Goal: Transaction & Acquisition: Book appointment/travel/reservation

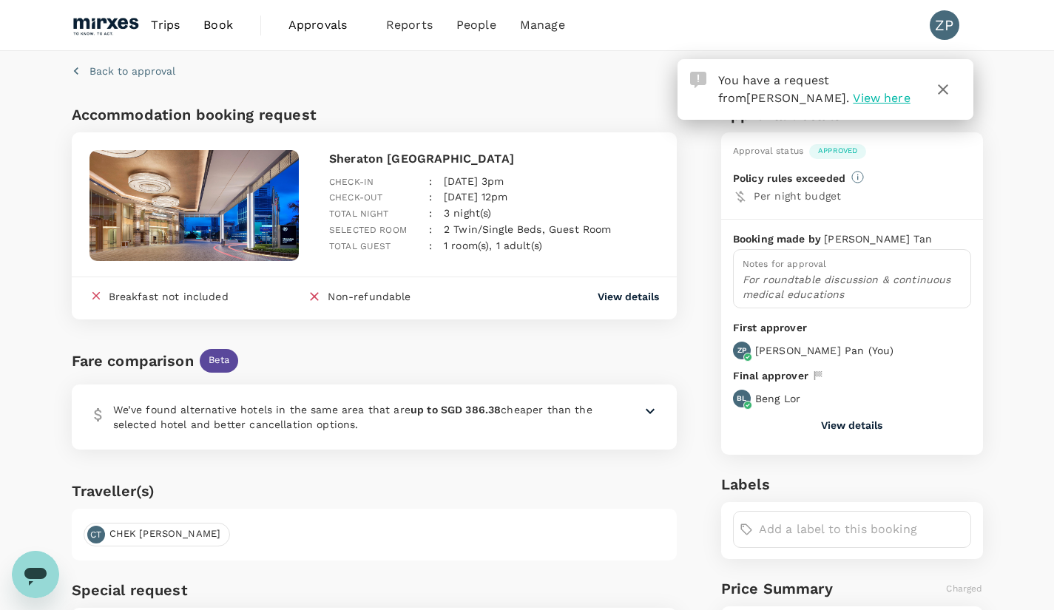
click at [218, 25] on span "Book" at bounding box center [218, 25] width 30 height 18
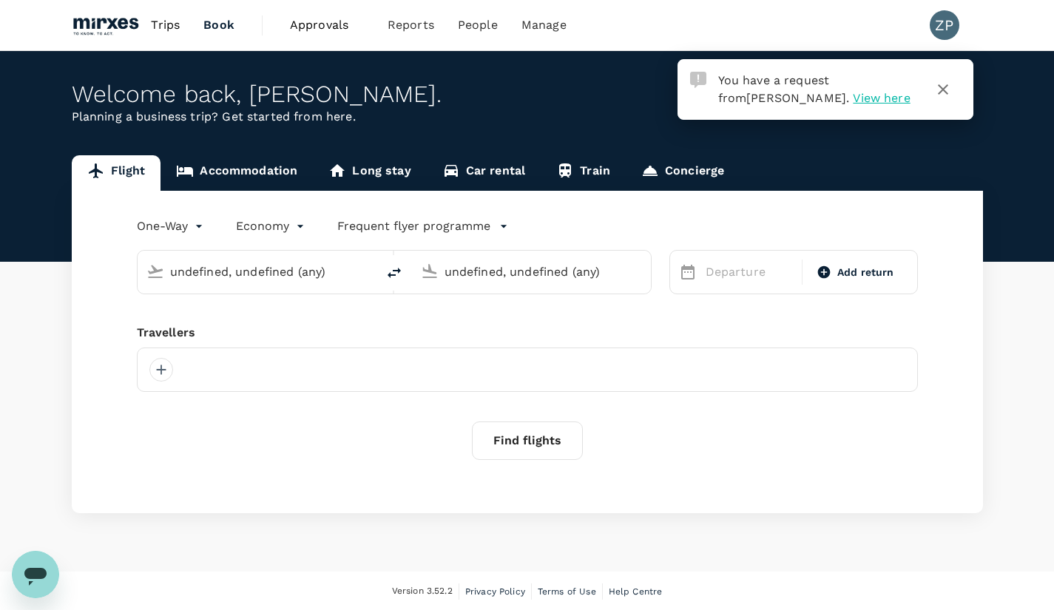
type input "[GEOGRAPHIC_DATA], [GEOGRAPHIC_DATA] (any)"
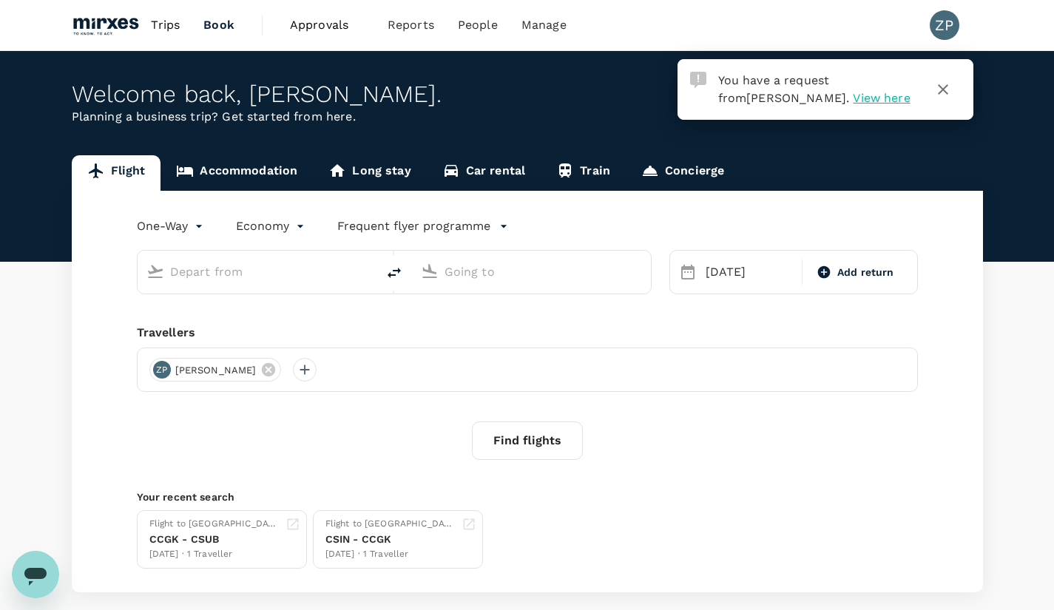
type input "[GEOGRAPHIC_DATA], [GEOGRAPHIC_DATA] (any)"
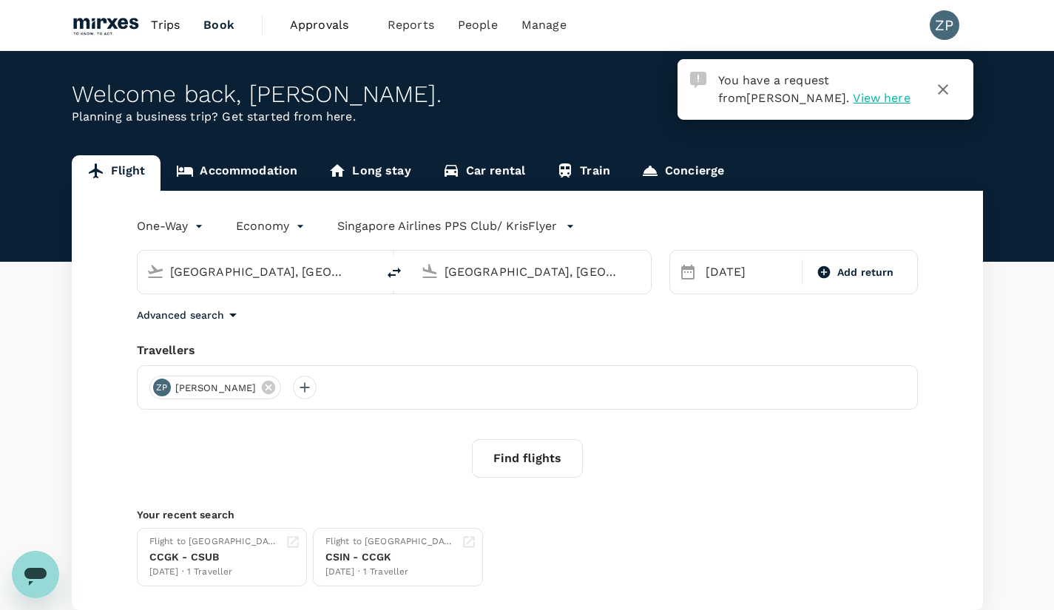
click at [394, 275] on icon "delete" at bounding box center [394, 273] width 13 height 10
type input "[GEOGRAPHIC_DATA], [GEOGRAPHIC_DATA] (any)"
drag, startPoint x: 613, startPoint y: 267, endPoint x: 366, endPoint y: 280, distance: 247.5
click at [366, 280] on div "[GEOGRAPHIC_DATA], [GEOGRAPHIC_DATA] (any) [GEOGRAPHIC_DATA], [GEOGRAPHIC_DATA]…" at bounding box center [394, 272] width 515 height 44
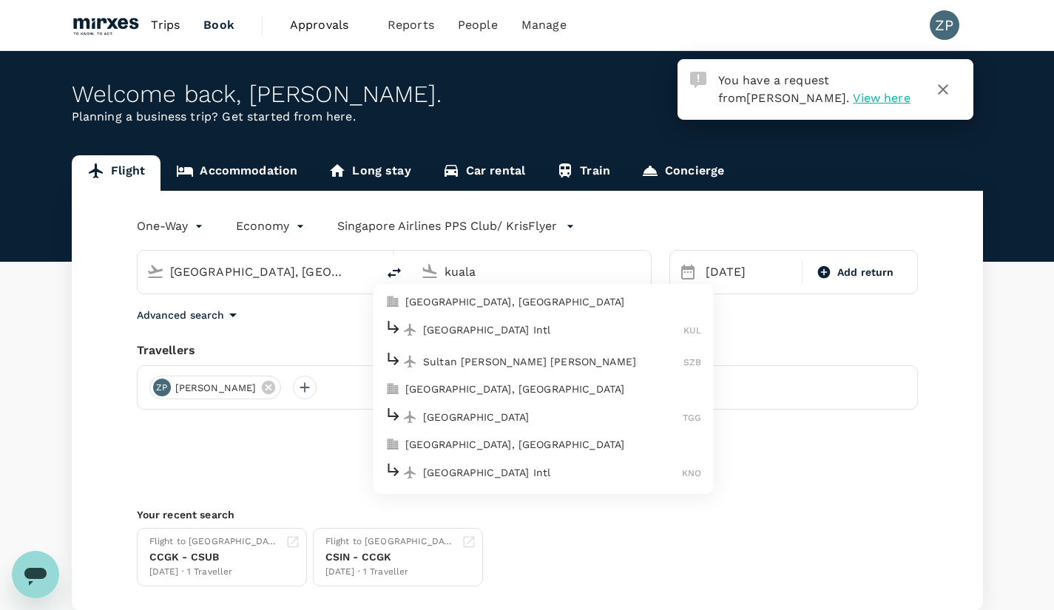
click at [512, 304] on p "[GEOGRAPHIC_DATA], [GEOGRAPHIC_DATA]" at bounding box center [553, 301] width 296 height 15
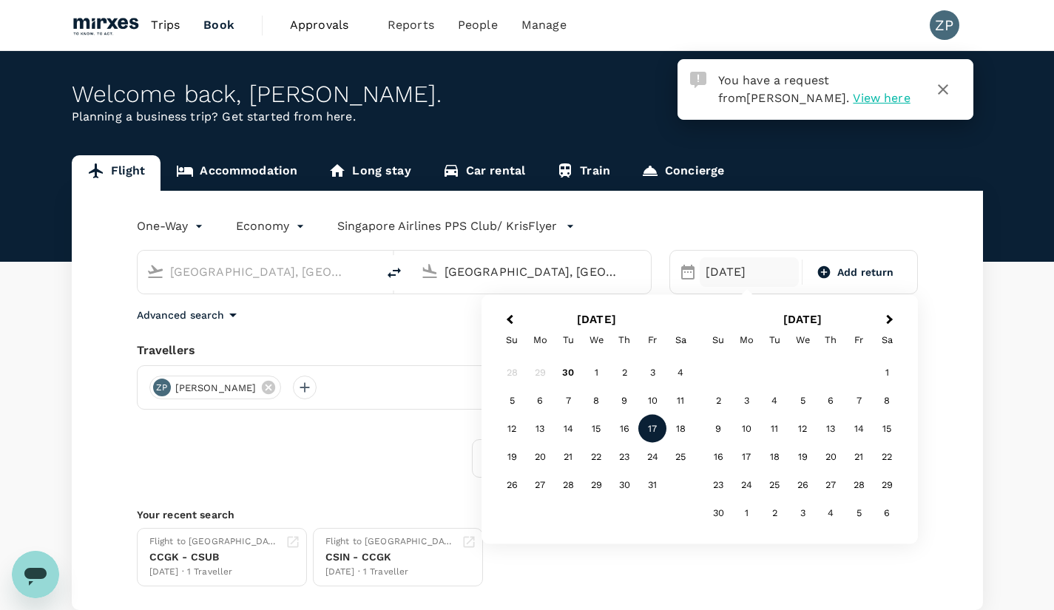
type input "[GEOGRAPHIC_DATA], [GEOGRAPHIC_DATA] (any)"
click at [513, 405] on div "5" at bounding box center [512, 401] width 28 height 28
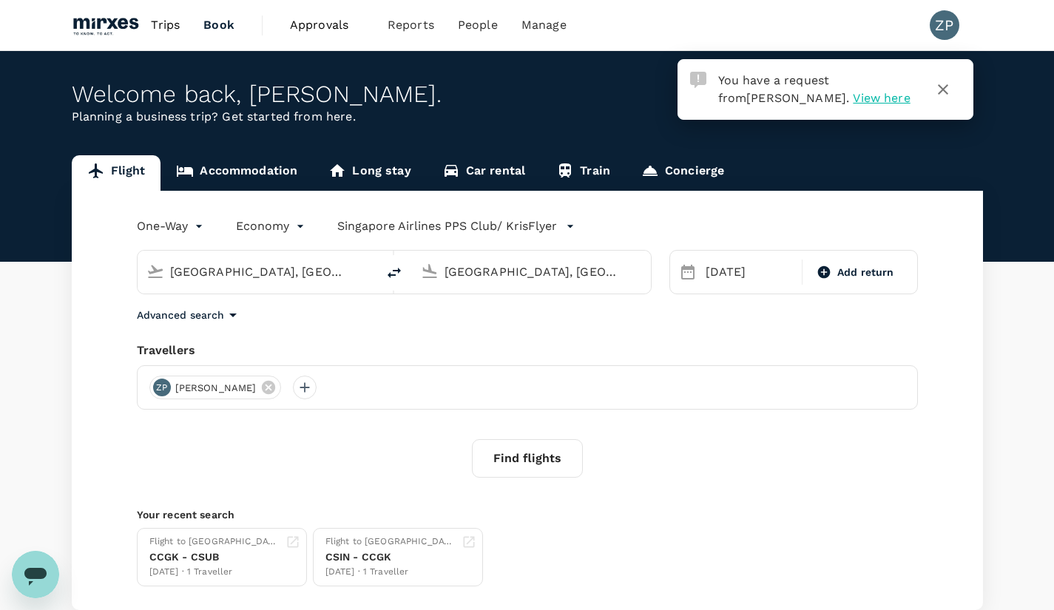
click at [871, 283] on div "Add return" at bounding box center [856, 272] width 100 height 27
type input "roundtrip"
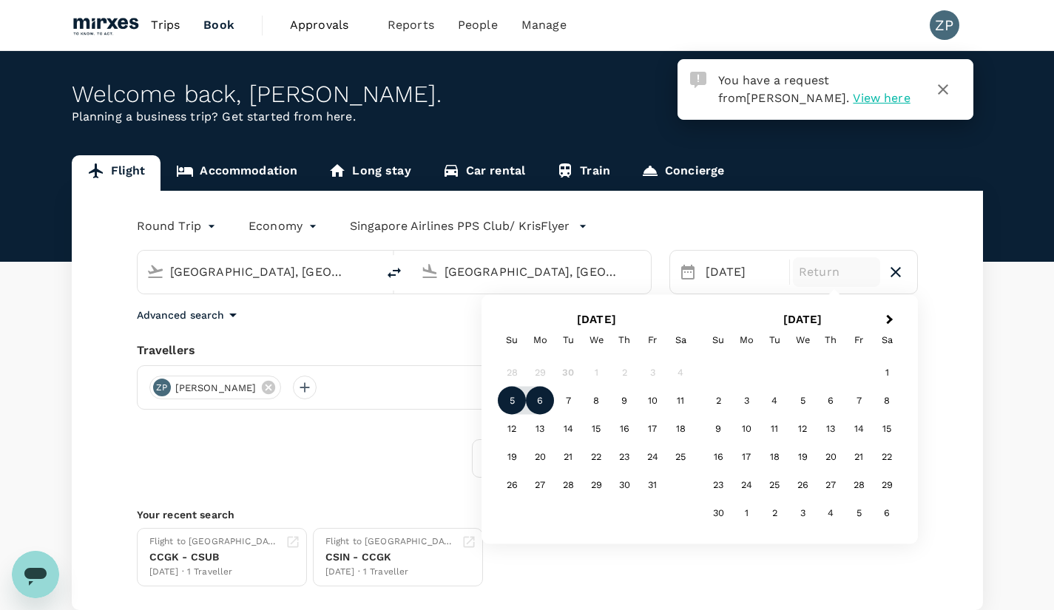
click at [539, 399] on div "6" at bounding box center [540, 401] width 28 height 28
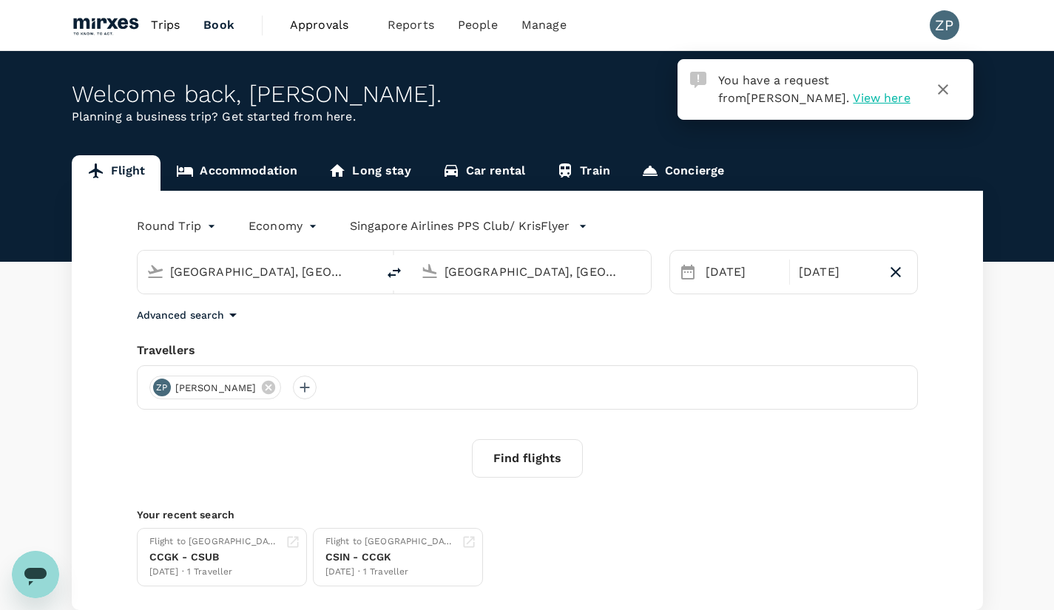
click at [545, 462] on button "Find flights" at bounding box center [527, 459] width 111 height 38
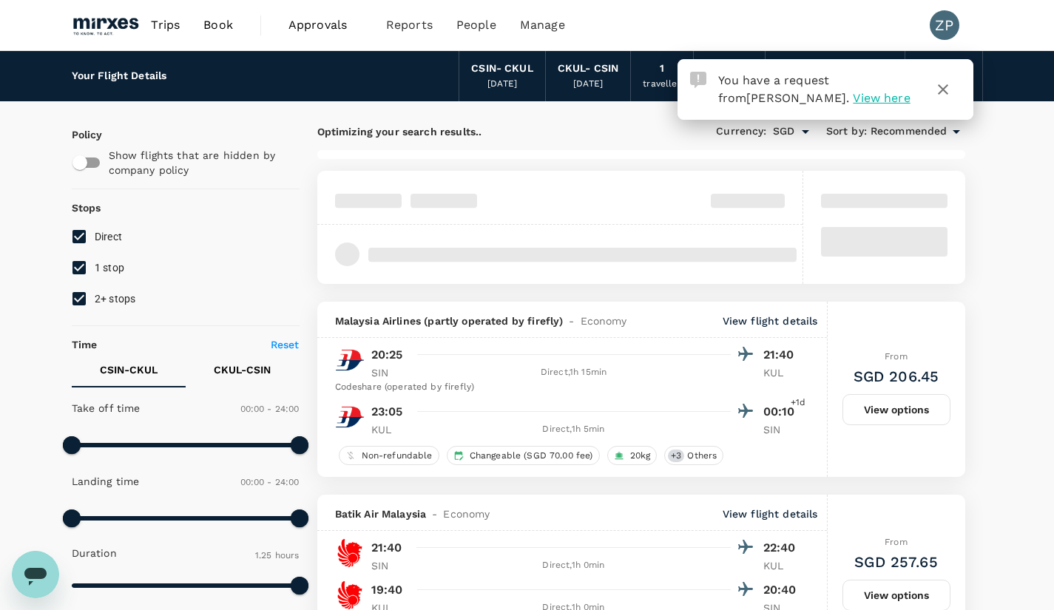
click at [946, 93] on icon "button" at bounding box center [944, 90] width 18 height 18
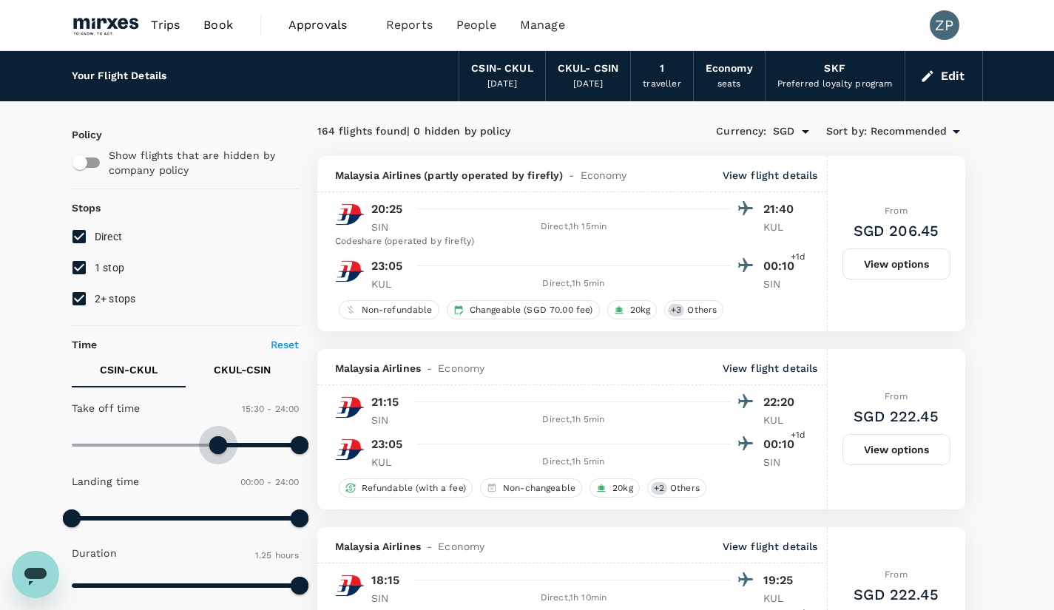
type input "900"
drag, startPoint x: 70, startPoint y: 442, endPoint x: 215, endPoint y: 446, distance: 144.3
click at [215, 446] on span at bounding box center [214, 446] width 18 height 18
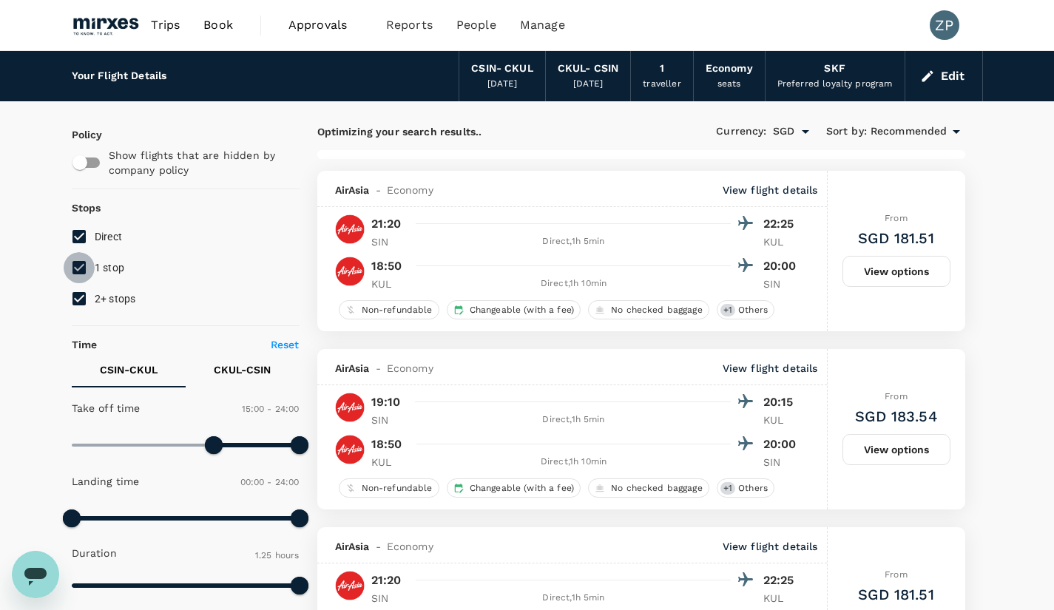
click at [80, 267] on input "1 stop" at bounding box center [79, 267] width 31 height 31
checkbox input "false"
click at [79, 292] on input "2+ stops" at bounding box center [79, 298] width 31 height 31
checkbox input "false"
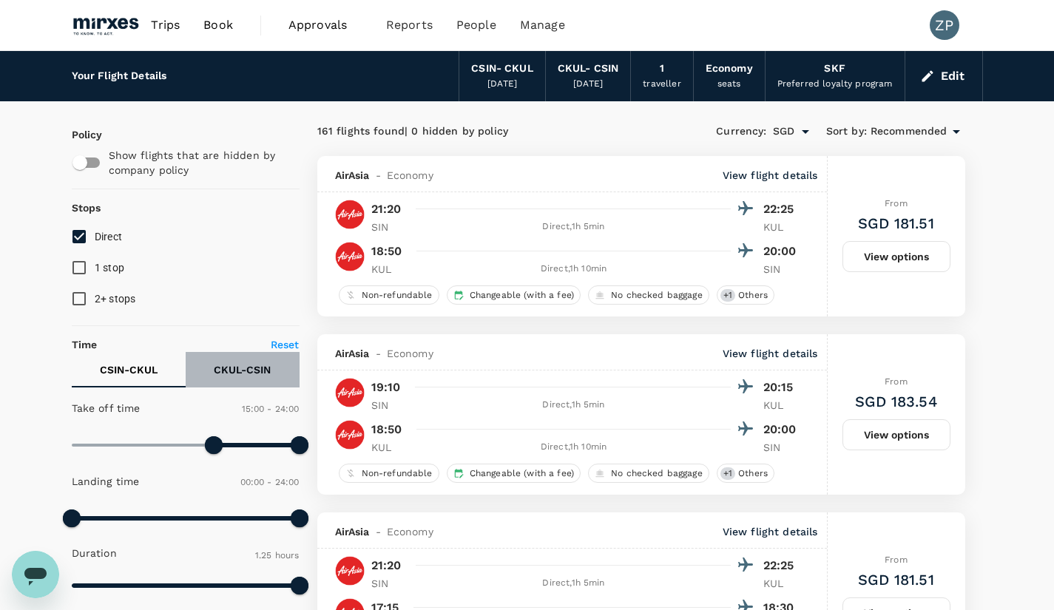
click at [248, 367] on p "CKUL - CSIN" at bounding box center [242, 370] width 57 height 15
type input "990"
drag, startPoint x: 73, startPoint y: 445, endPoint x: 228, endPoint y: 459, distance: 155.3
click at [228, 454] on span at bounding box center [228, 446] width 18 height 18
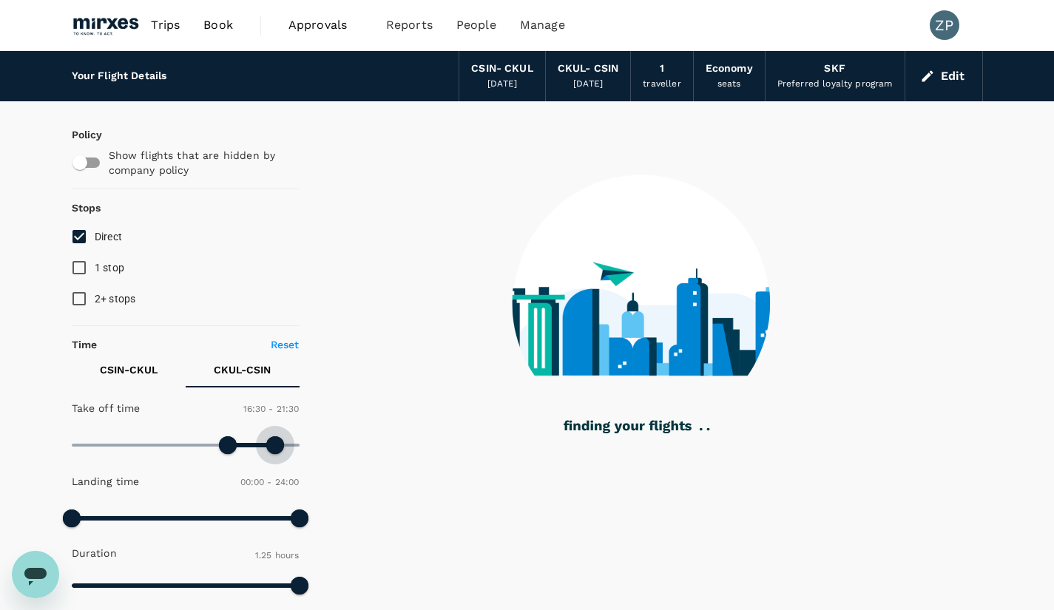
type input "1260"
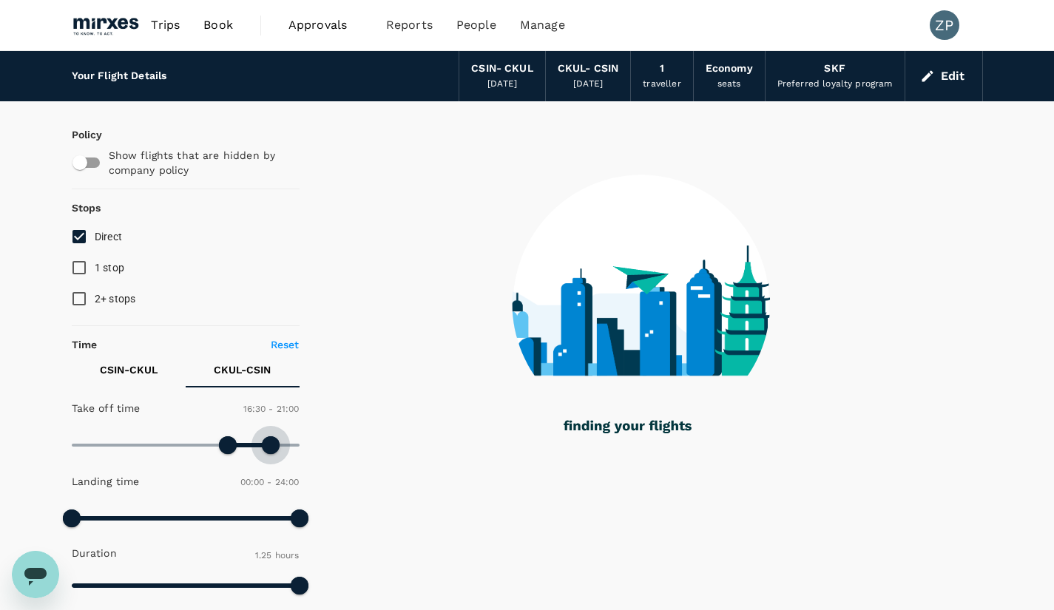
drag, startPoint x: 303, startPoint y: 446, endPoint x: 270, endPoint y: 452, distance: 33.1
click at [270, 452] on span at bounding box center [271, 446] width 18 height 18
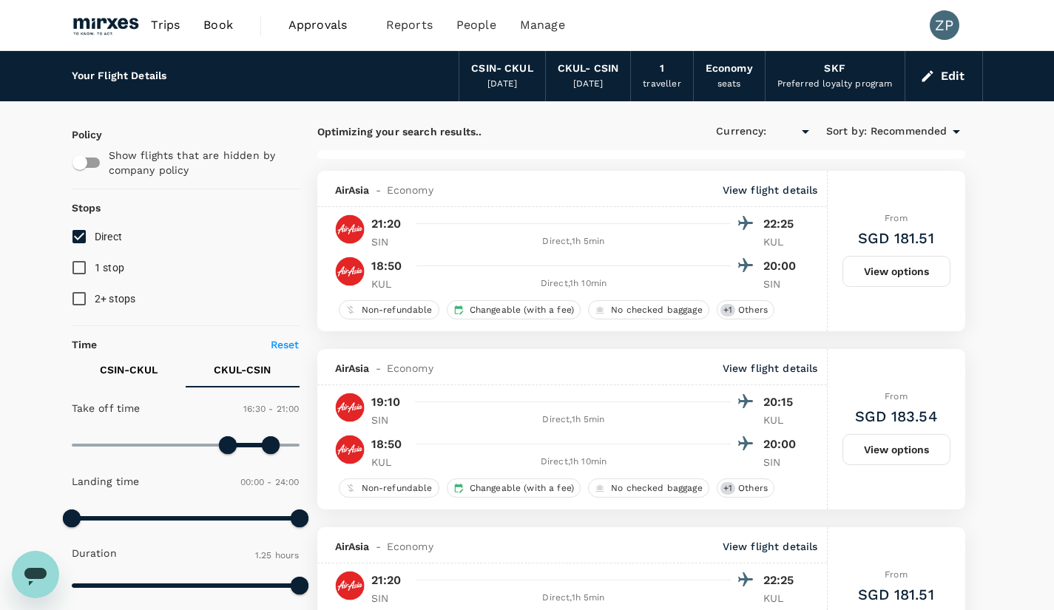
type input "SGD"
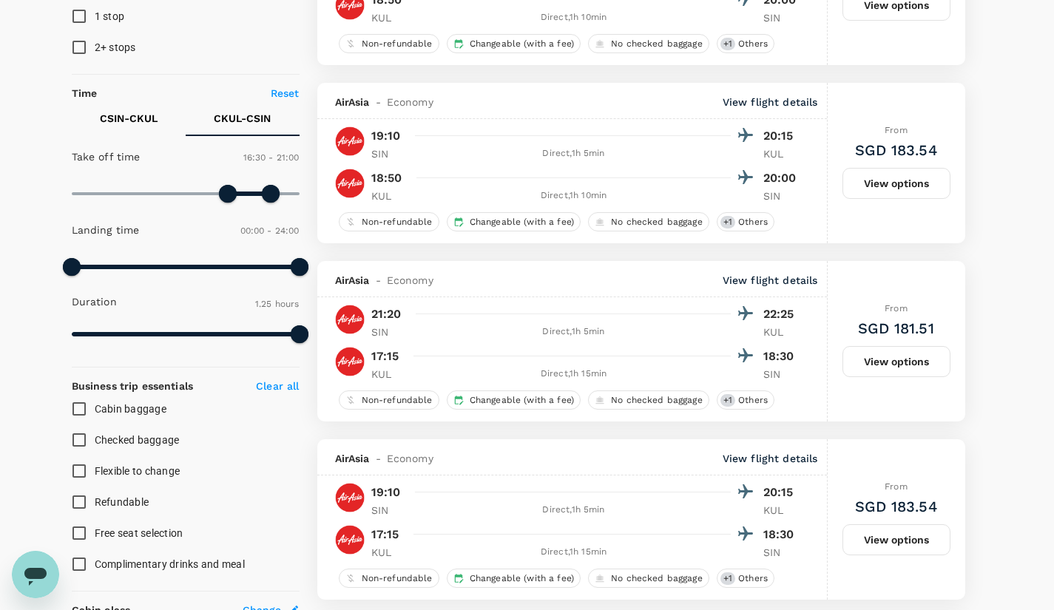
scroll to position [255, 0]
